Goal: Information Seeking & Learning: Learn about a topic

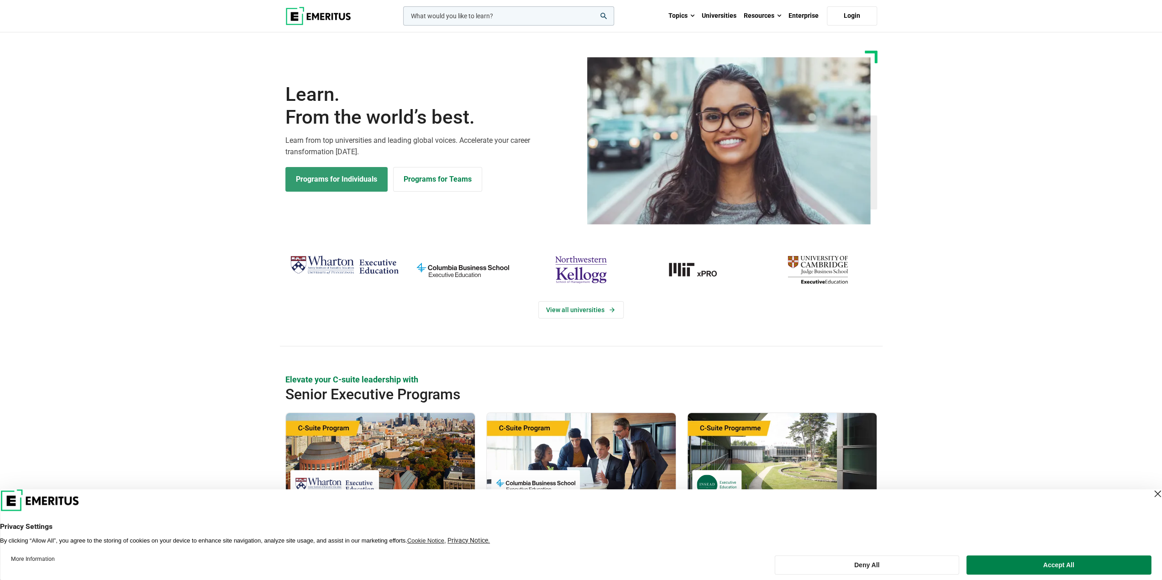
click at [371, 182] on link "Programs for Individuals" at bounding box center [336, 179] width 102 height 25
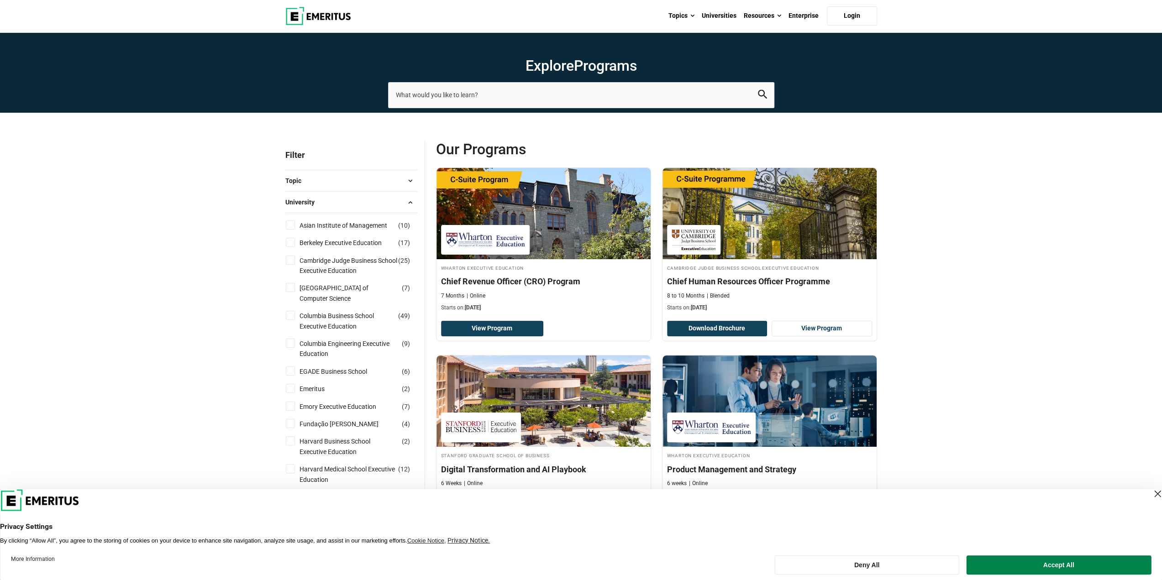
click at [302, 188] on div "Topic AI and Machine Learning ( 52 ) Business Analytics ( 15 ) Business Managem…" at bounding box center [351, 180] width 132 height 21
click at [310, 183] on button "Topic" at bounding box center [351, 181] width 132 height 14
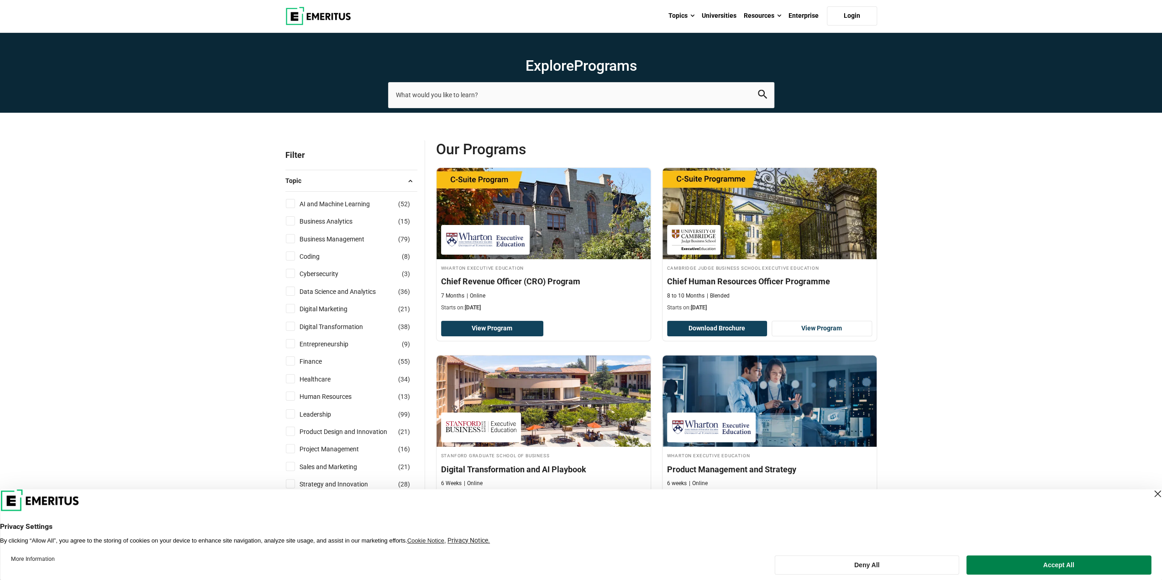
scroll to position [46, 0]
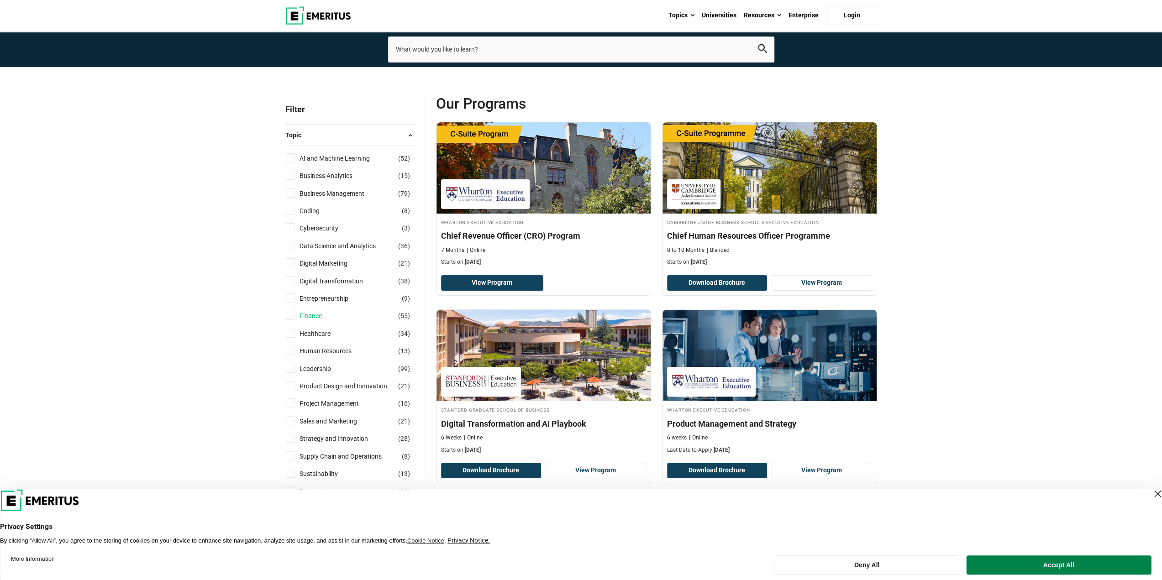
click at [307, 313] on link "Finance" at bounding box center [319, 316] width 41 height 10
checkbox input "true"
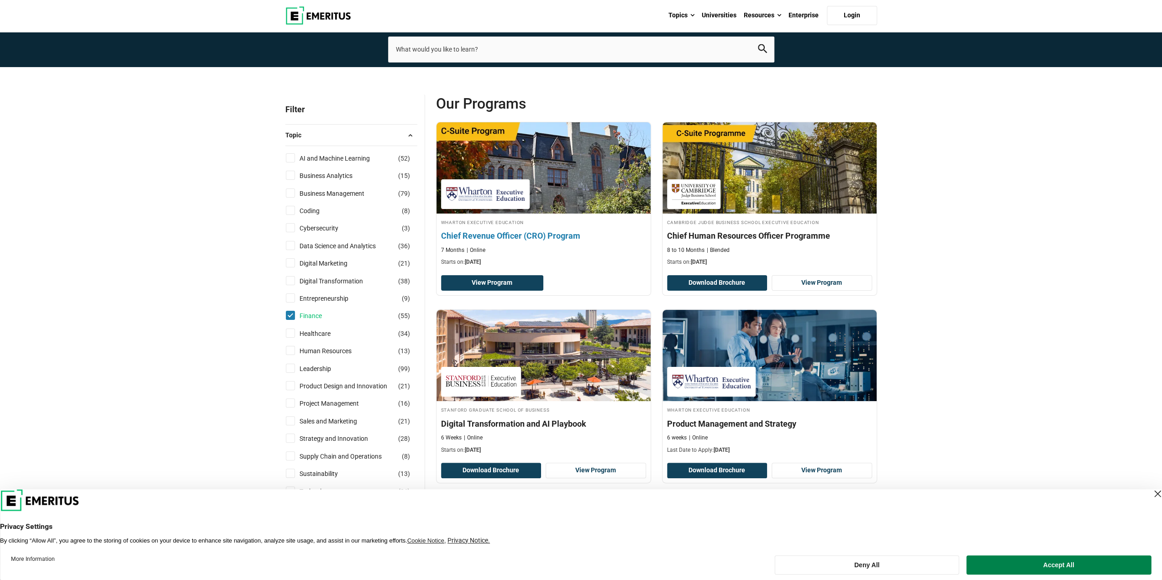
scroll to position [205, 0]
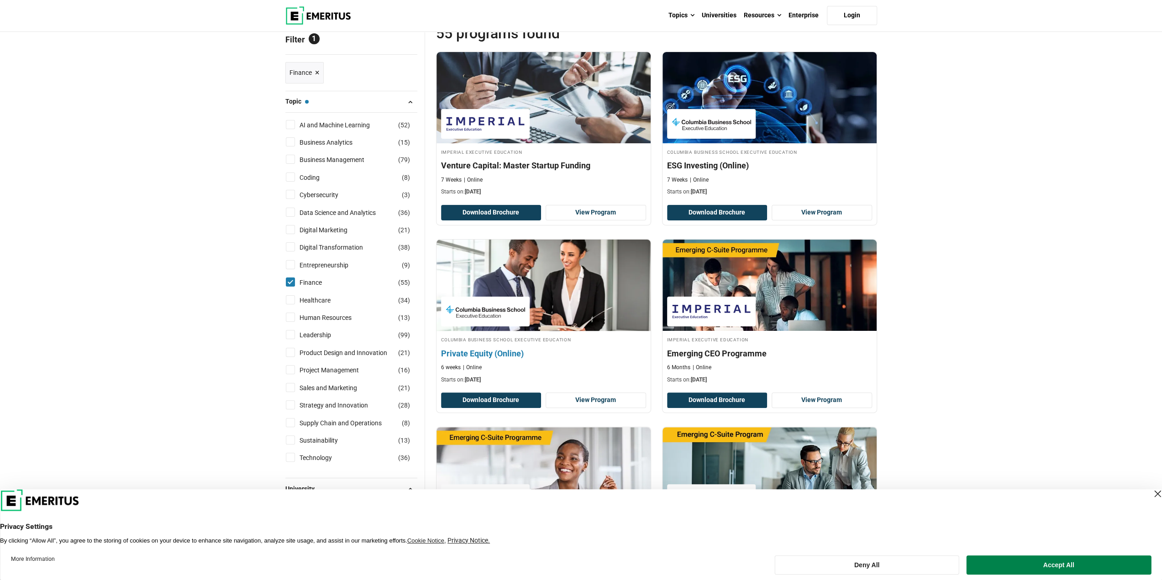
scroll to position [183, 0]
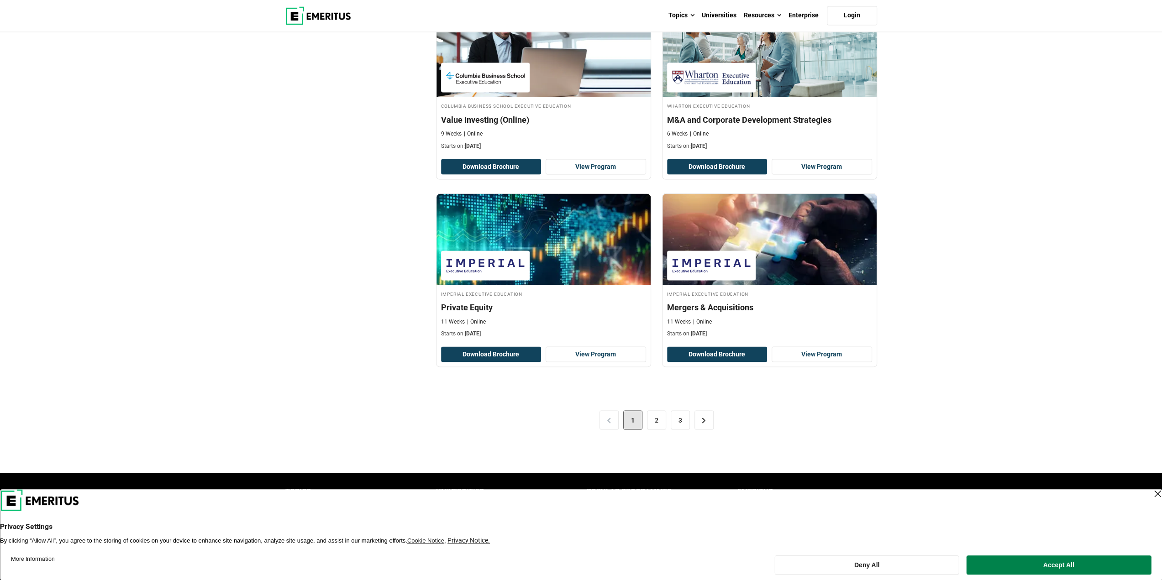
scroll to position [1593, 0]
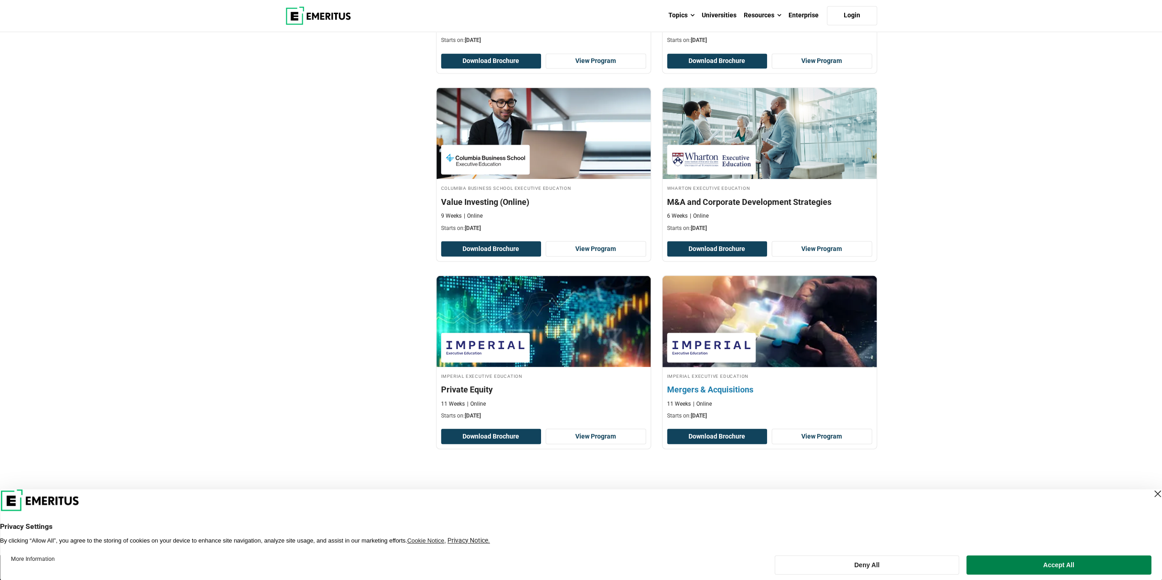
scroll to position [1780, 0]
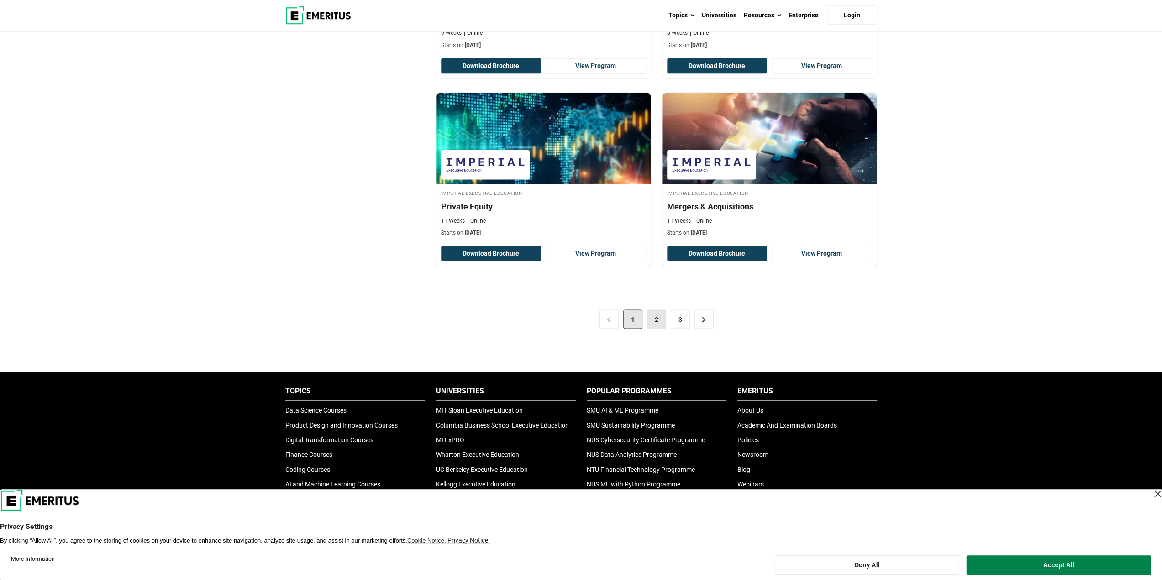
drag, startPoint x: 638, startPoint y: 314, endPoint x: 653, endPoint y: 314, distance: 15.1
click at [640, 314] on span "1" at bounding box center [632, 319] width 19 height 19
click at [653, 314] on link "2" at bounding box center [656, 319] width 19 height 19
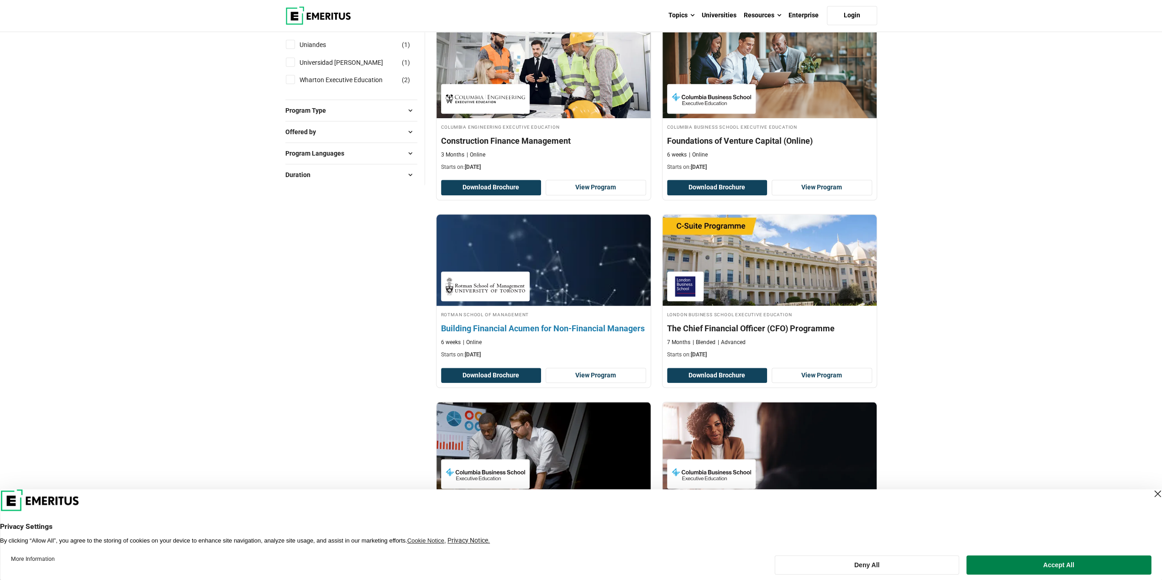
scroll to position [867, 0]
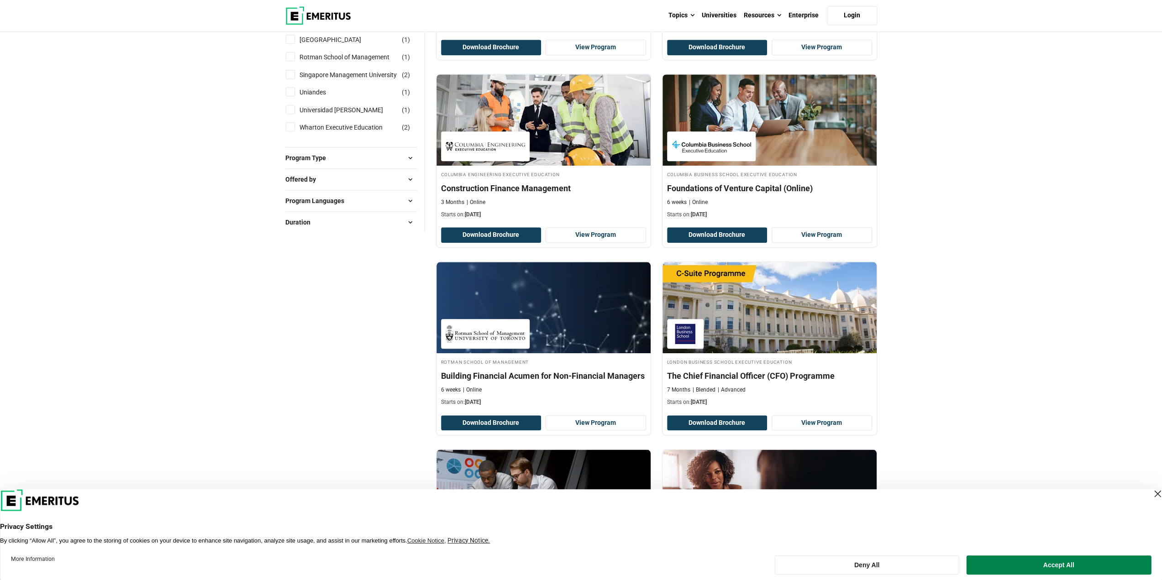
click at [1043, 322] on div "Explore Programs leadership marketing project management data science product m…" at bounding box center [581, 464] width 1162 height 2598
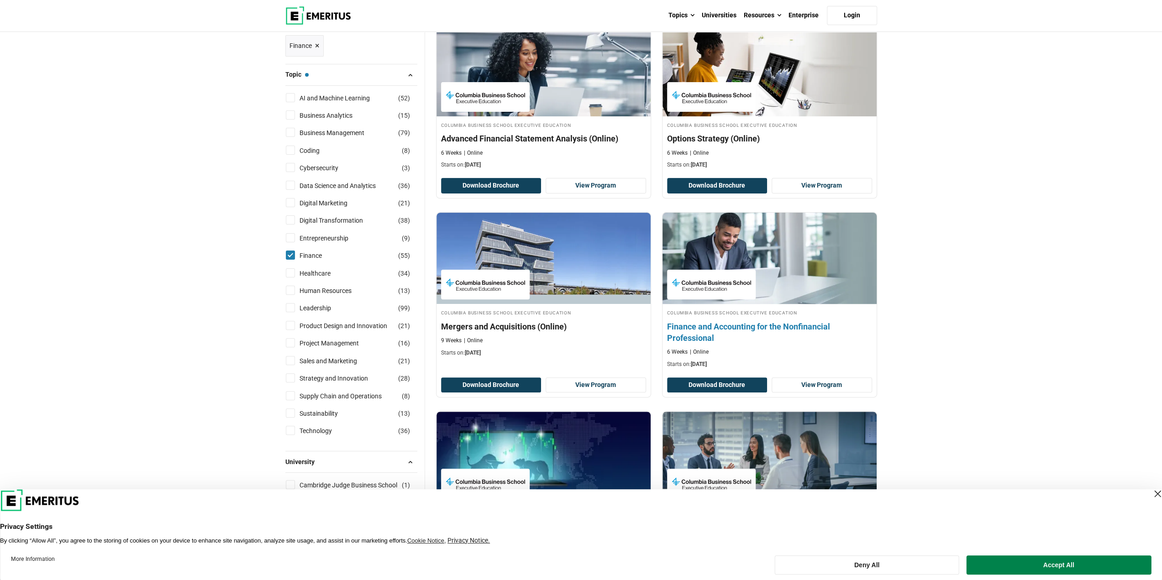
scroll to position [228, 0]
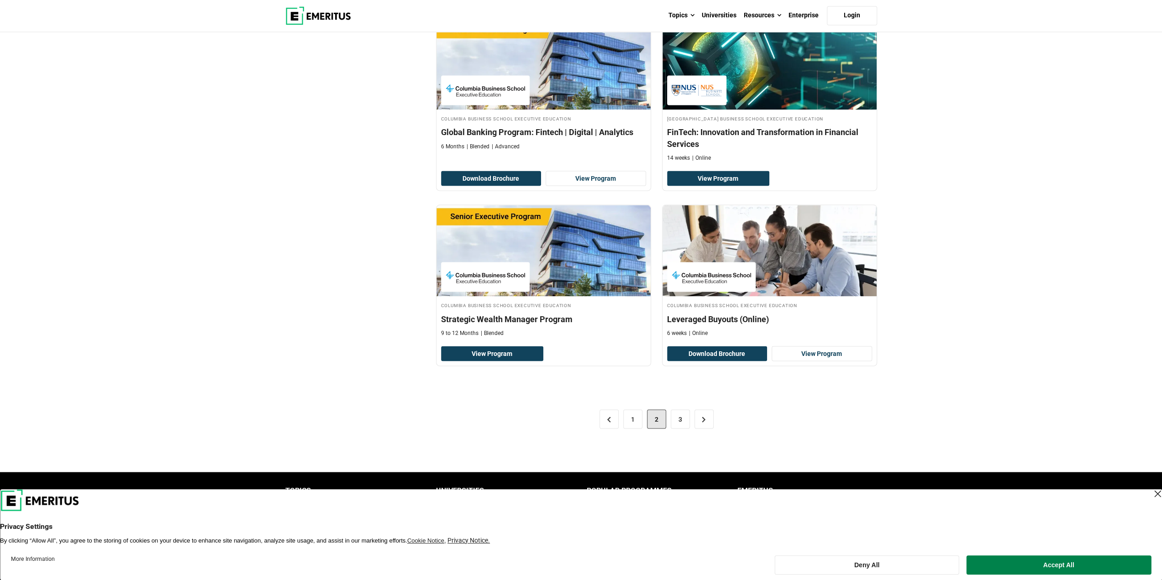
scroll to position [1734, 0]
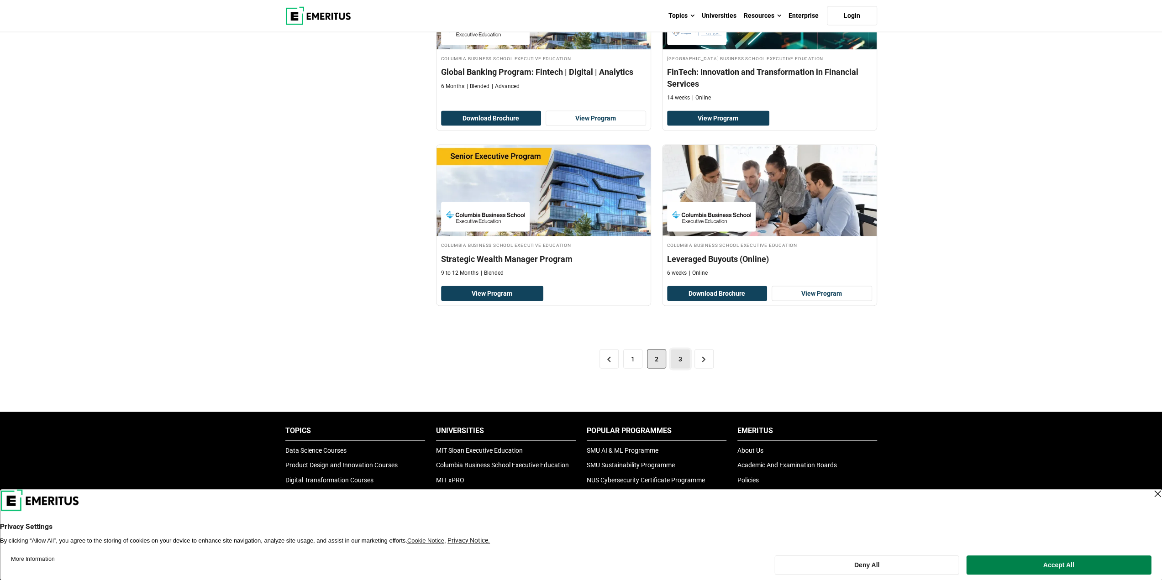
click at [685, 349] on link "3" at bounding box center [679, 358] width 19 height 19
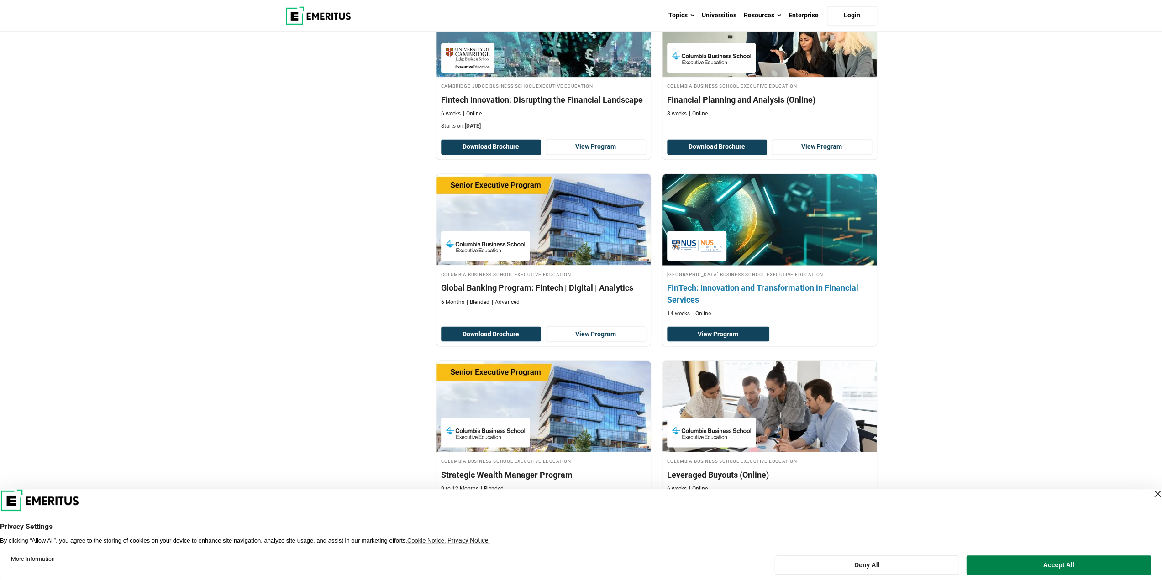
scroll to position [1460, 0]
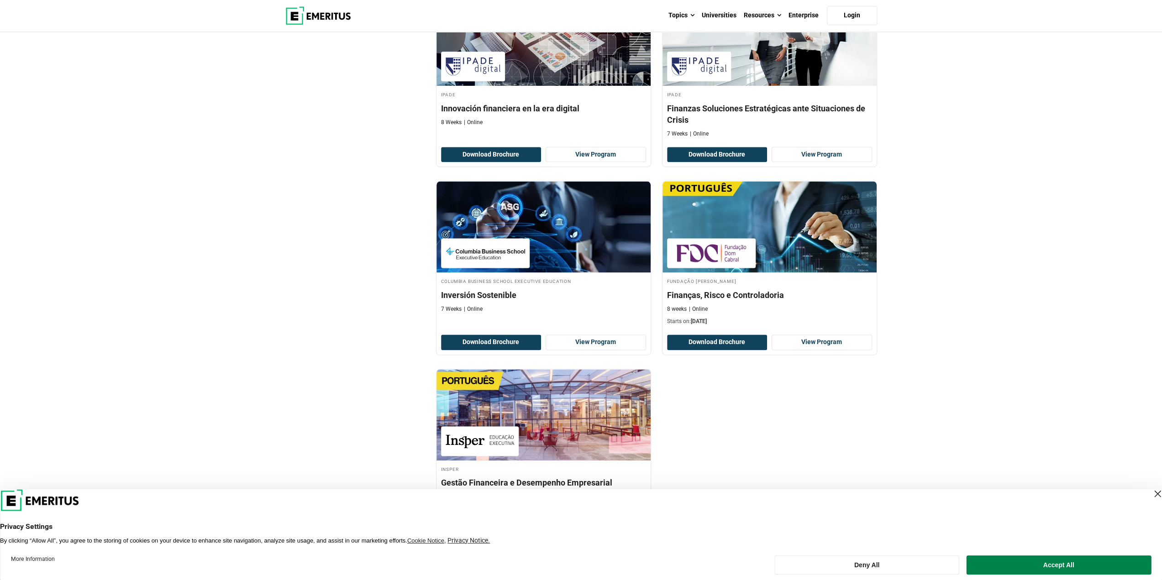
scroll to position [1278, 0]
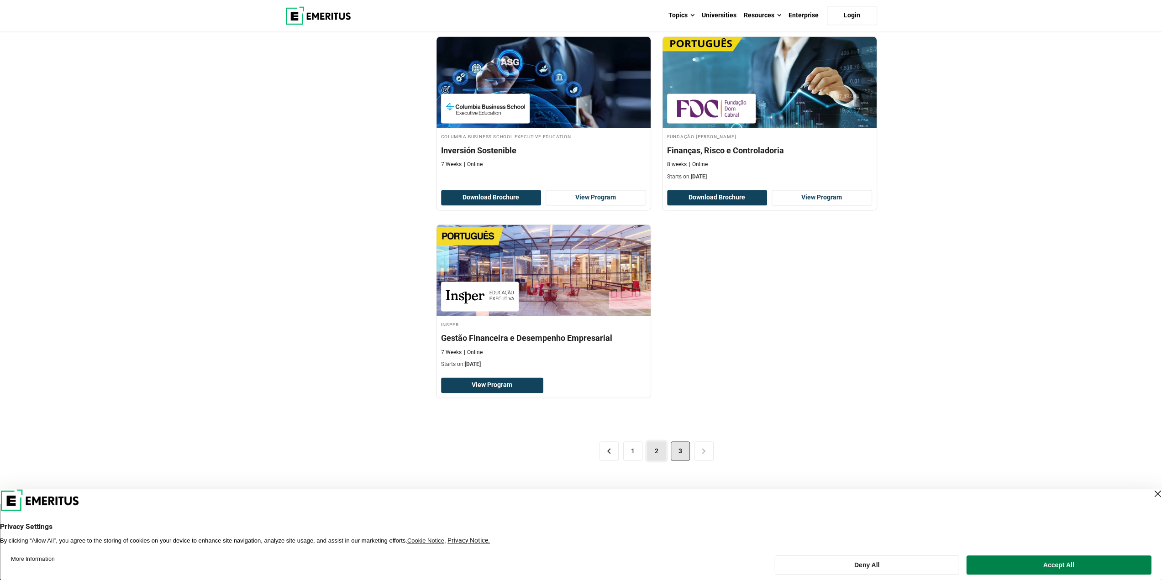
click at [654, 441] on link "2" at bounding box center [656, 450] width 19 height 19
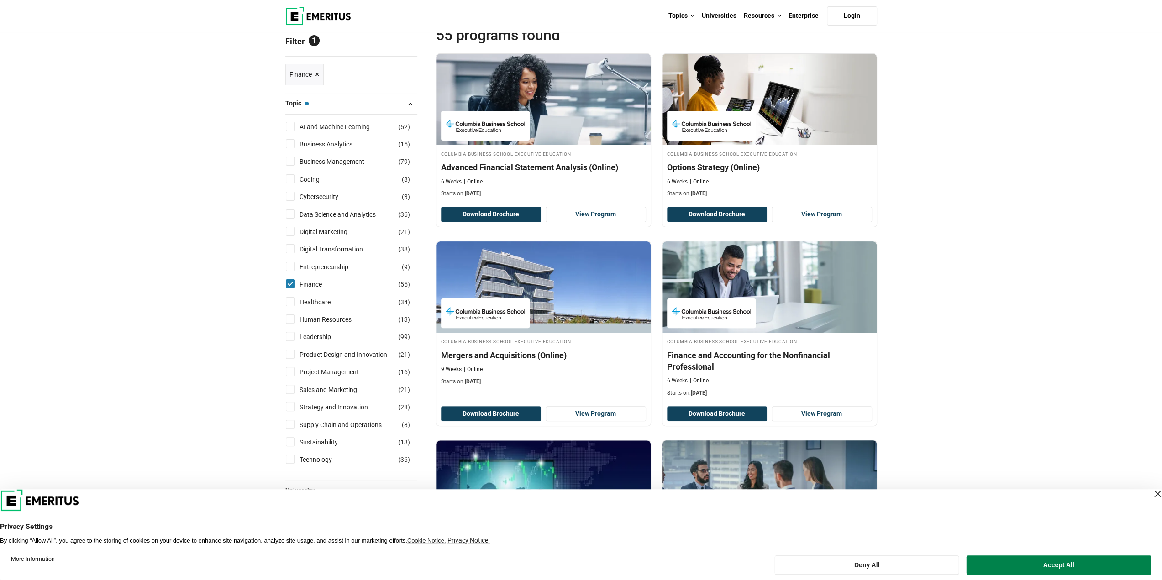
scroll to position [228, 0]
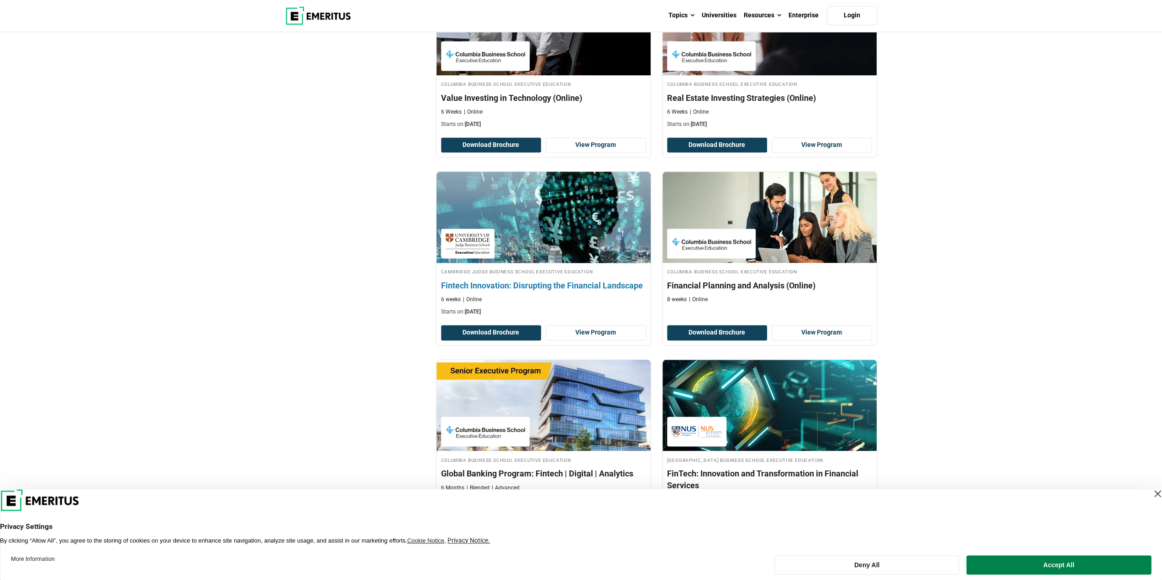
scroll to position [1460, 0]
